Goal: Task Accomplishment & Management: Manage account settings

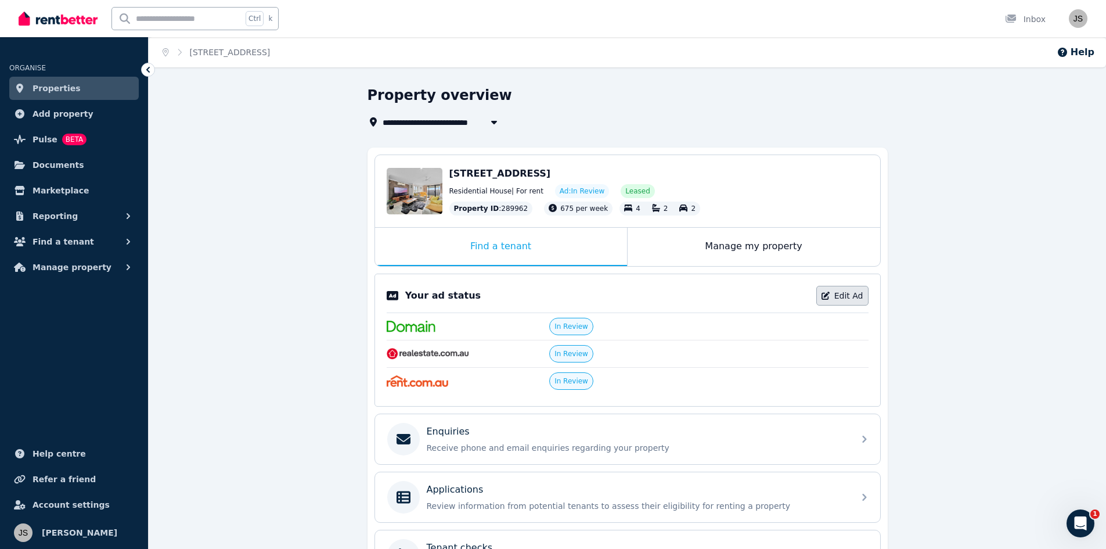
click at [843, 291] on link "Edit Ad" at bounding box center [842, 296] width 52 height 20
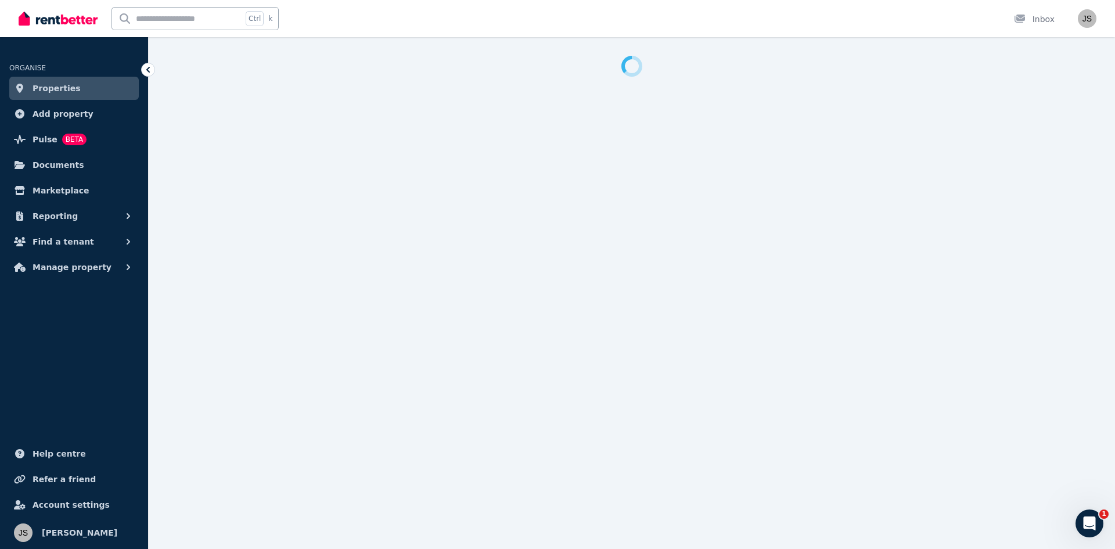
select select "**********"
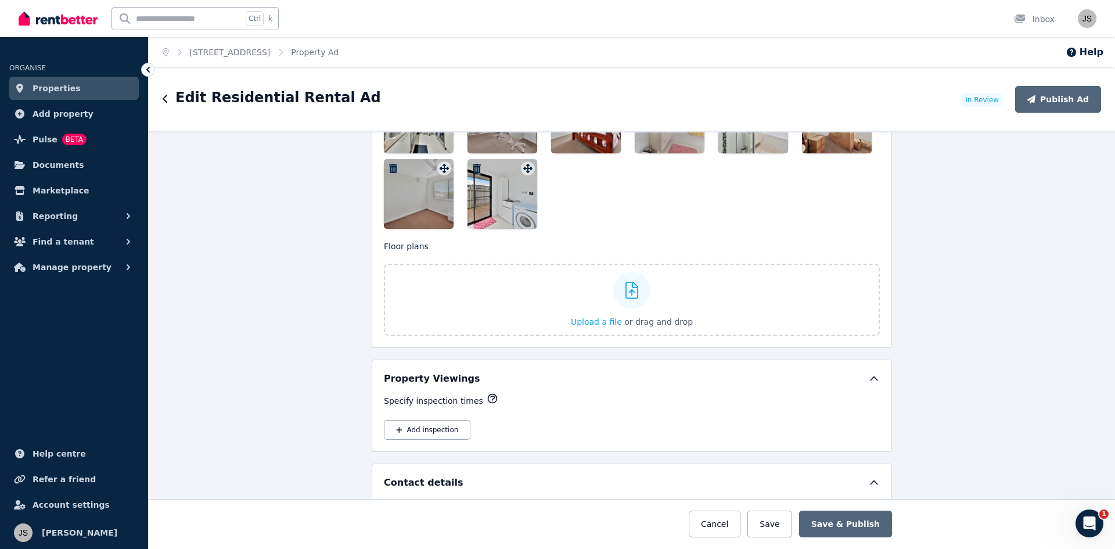
scroll to position [1819, 0]
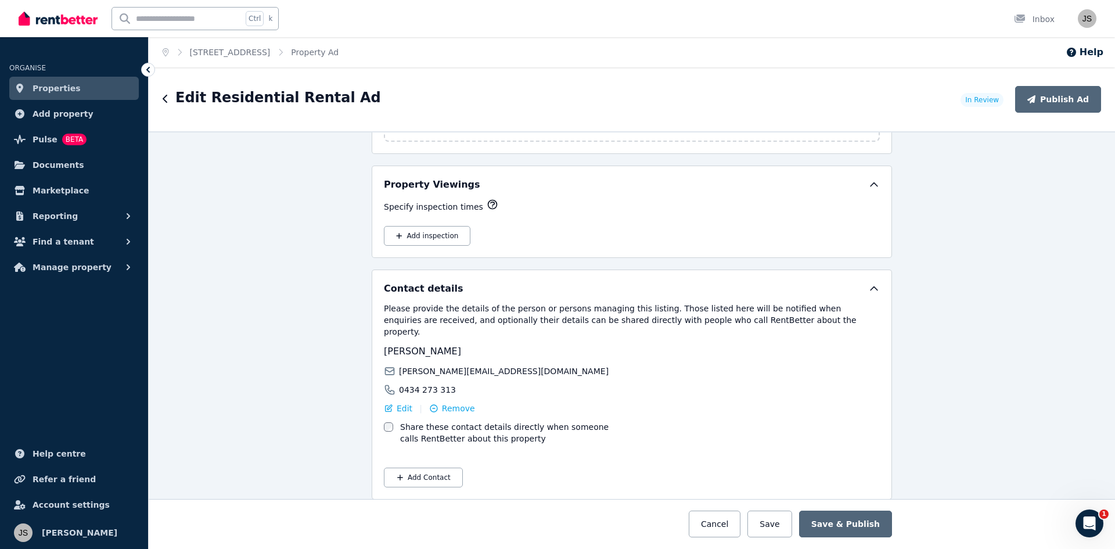
click at [41, 88] on span "Properties" at bounding box center [57, 88] width 48 height 14
